Goal: Navigation & Orientation: Find specific page/section

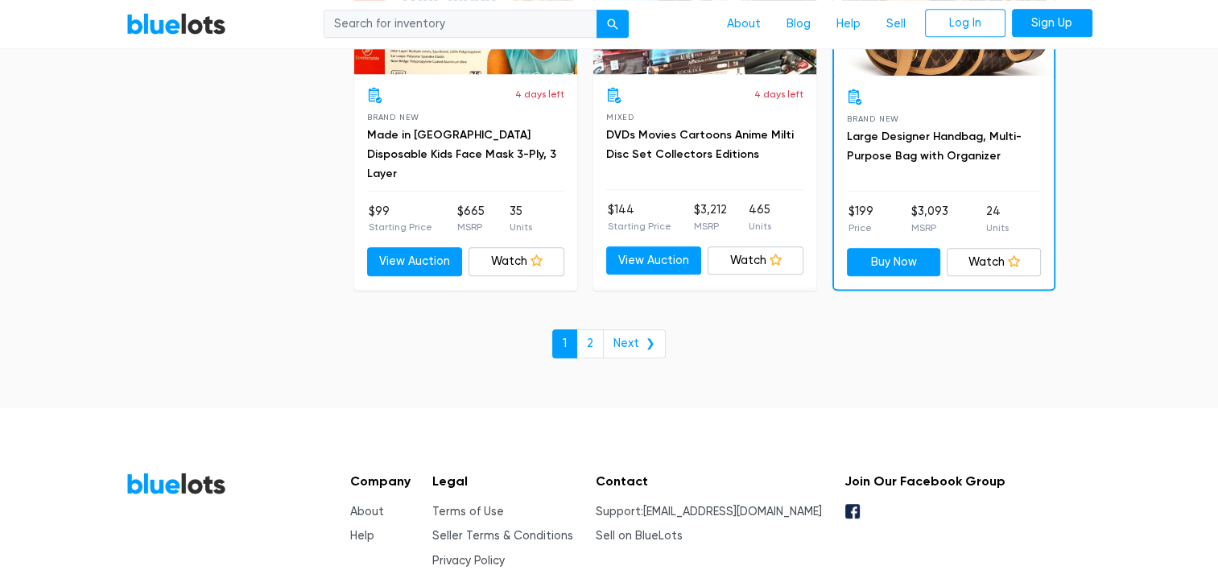
scroll to position [7084, 0]
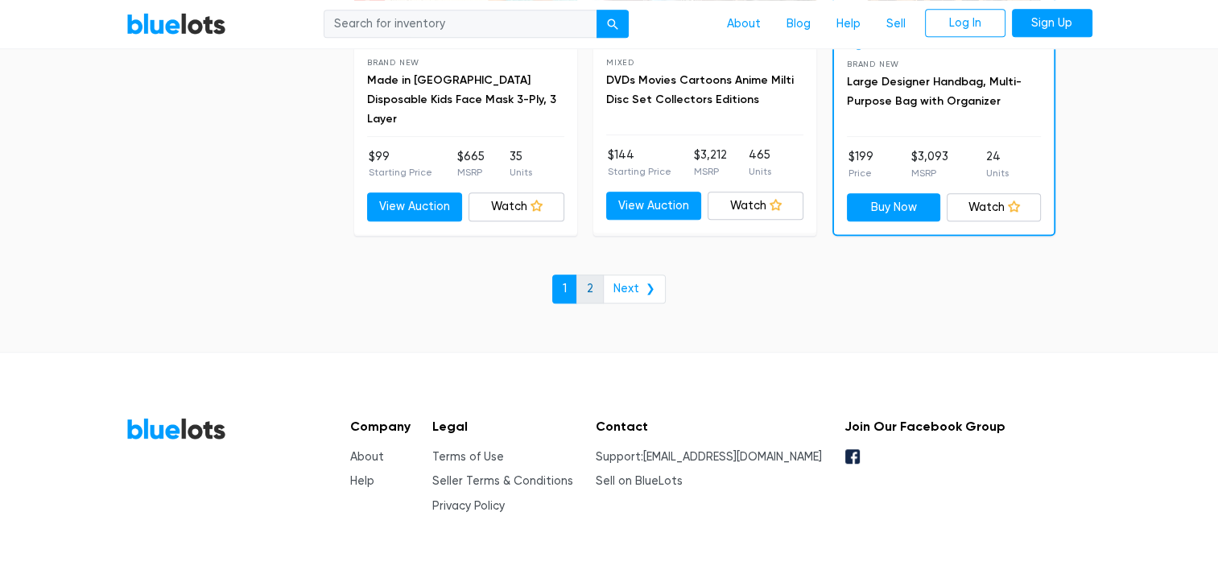
click at [598, 277] on link "2" at bounding box center [589, 289] width 27 height 29
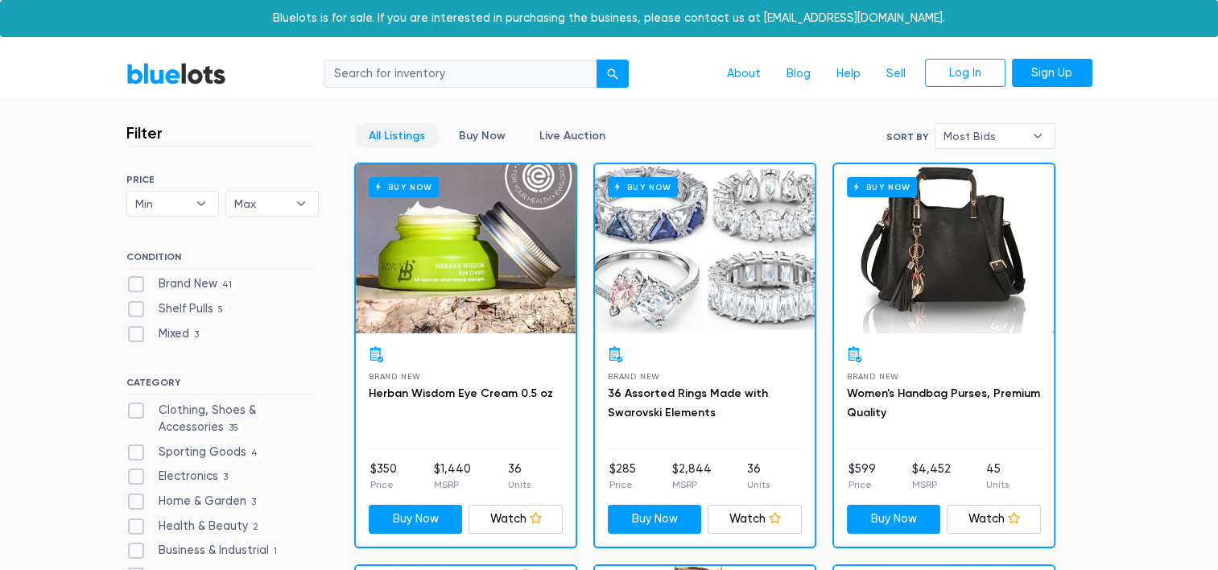
click at [200, 445] on label "Sporting Goods 4" at bounding box center [194, 453] width 137 height 18
click at [137, 445] on Goods"] "Sporting Goods 4" at bounding box center [131, 449] width 10 height 10
checkbox Goods"] "true"
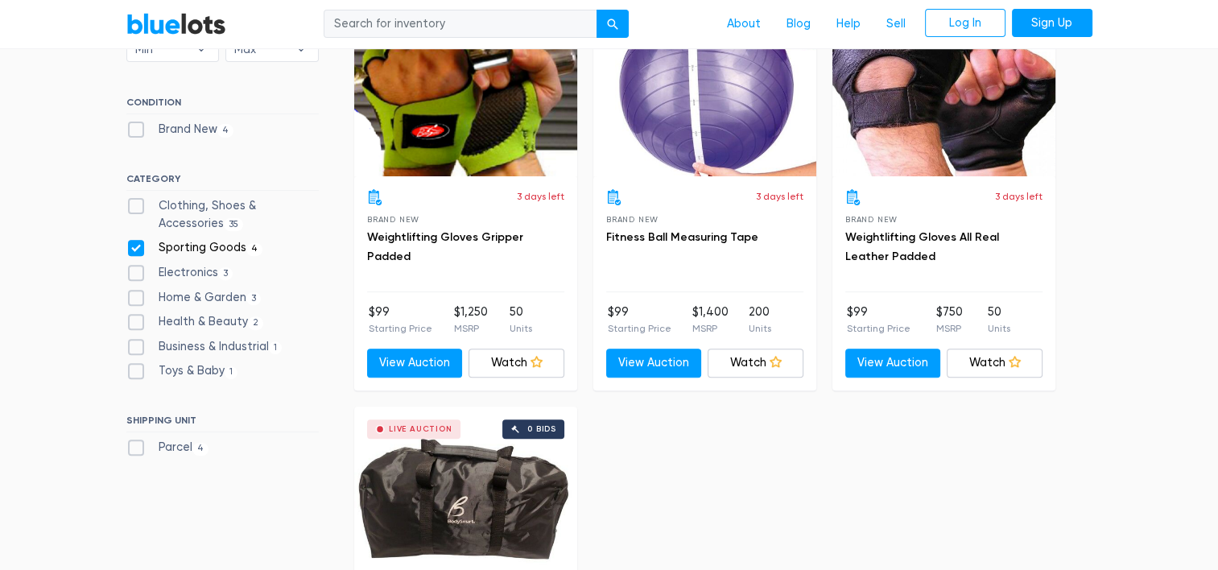
scroll to position [353, 0]
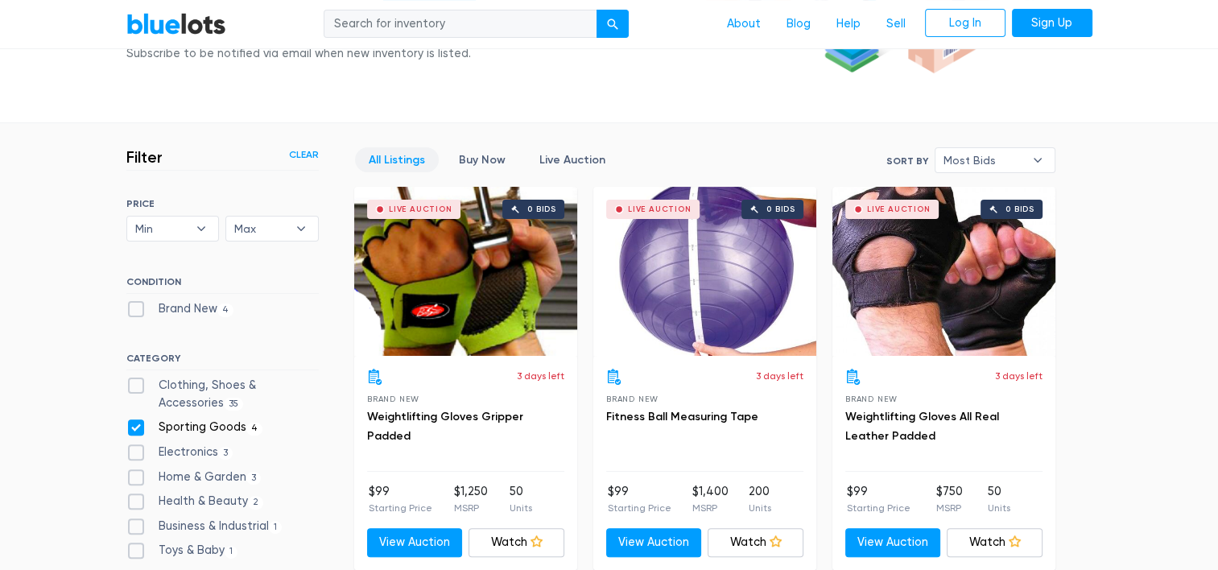
click at [184, 423] on label "Sporting Goods 4" at bounding box center [194, 428] width 137 height 18
click at [137, 423] on Goods"] "Sporting Goods 4" at bounding box center [131, 424] width 10 height 10
checkbox Goods"] "false"
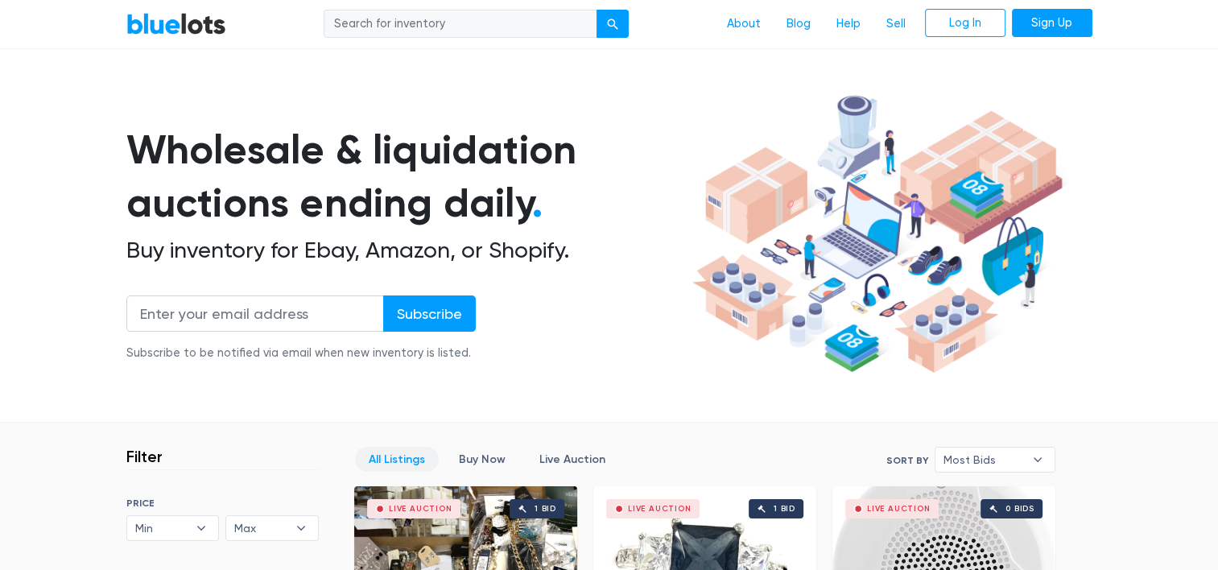
scroll to position [31, 0]
